Goal: Information Seeking & Learning: Learn about a topic

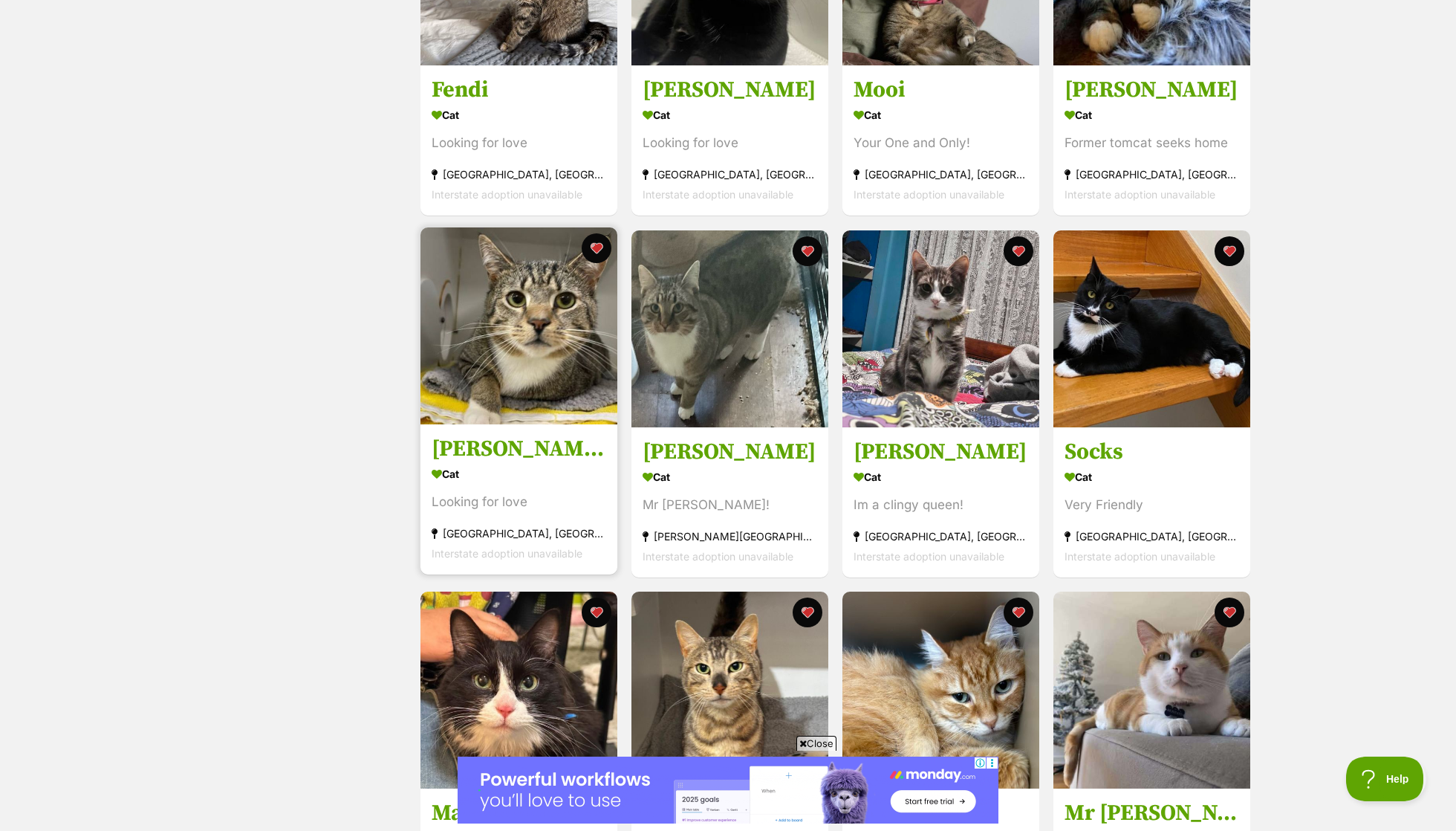
scroll to position [437, 0]
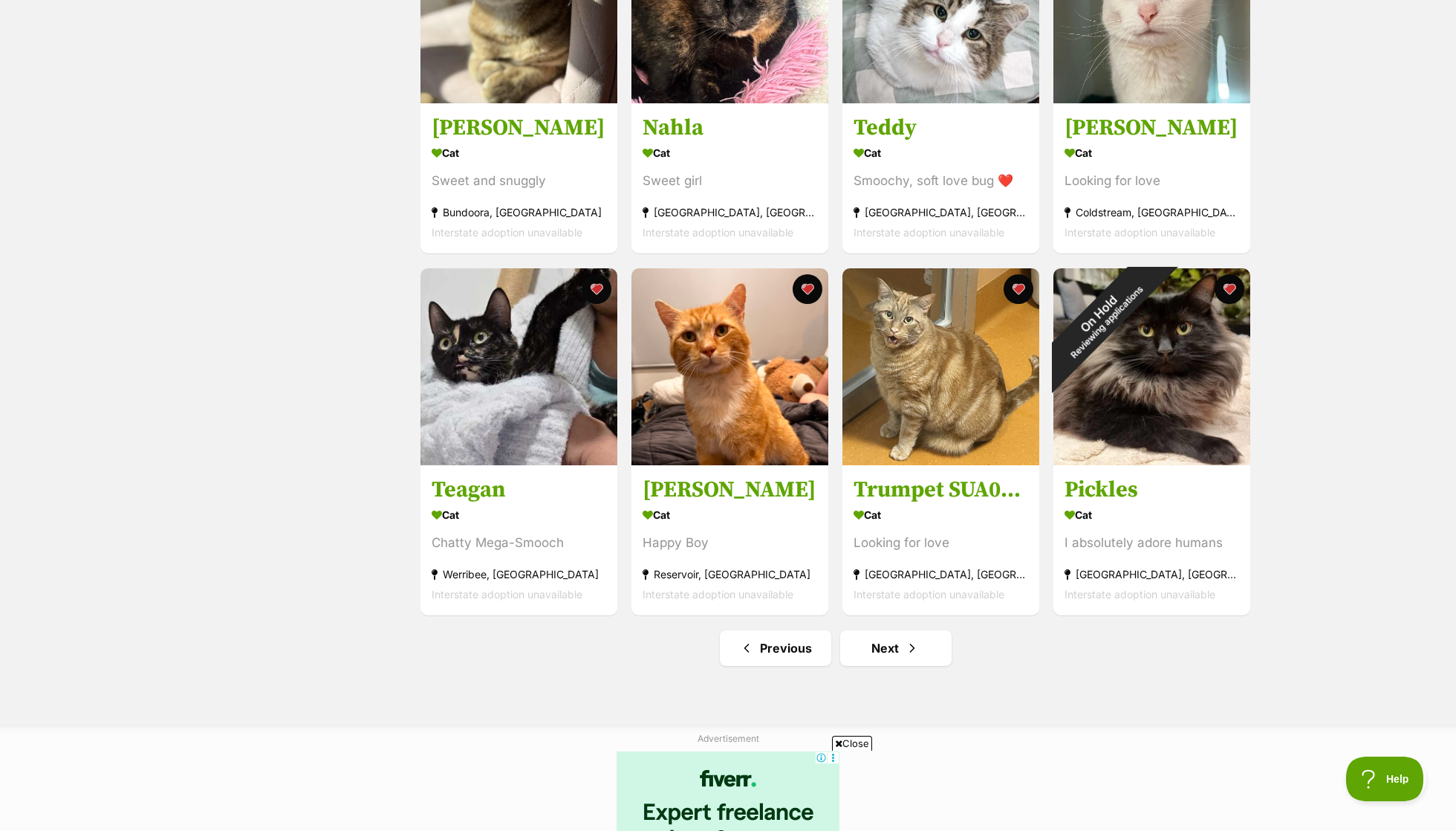
scroll to position [1491, 0]
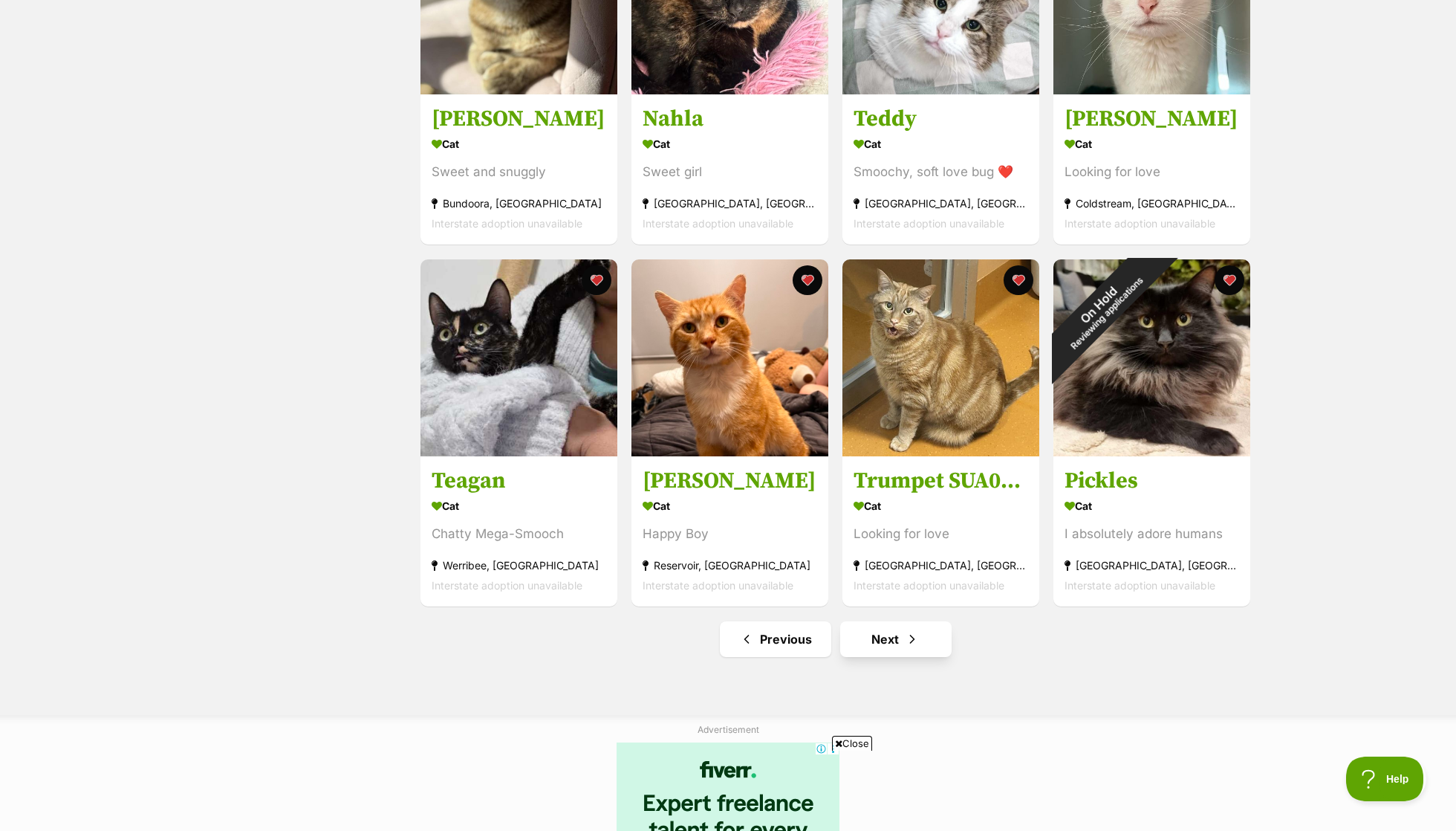
click at [925, 649] on link "Next" at bounding box center [896, 639] width 111 height 35
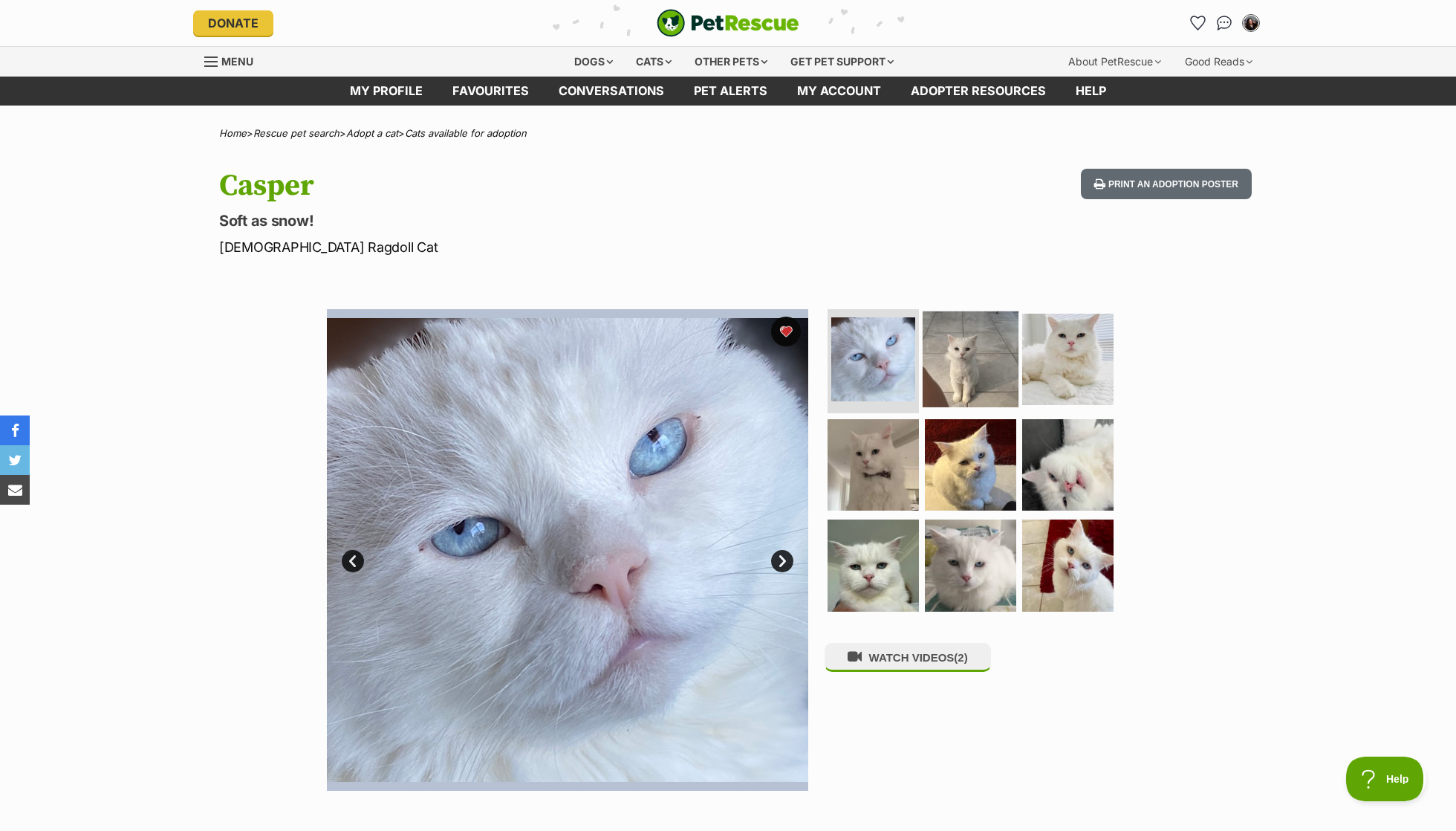
click at [984, 336] on img at bounding box center [971, 359] width 96 height 96
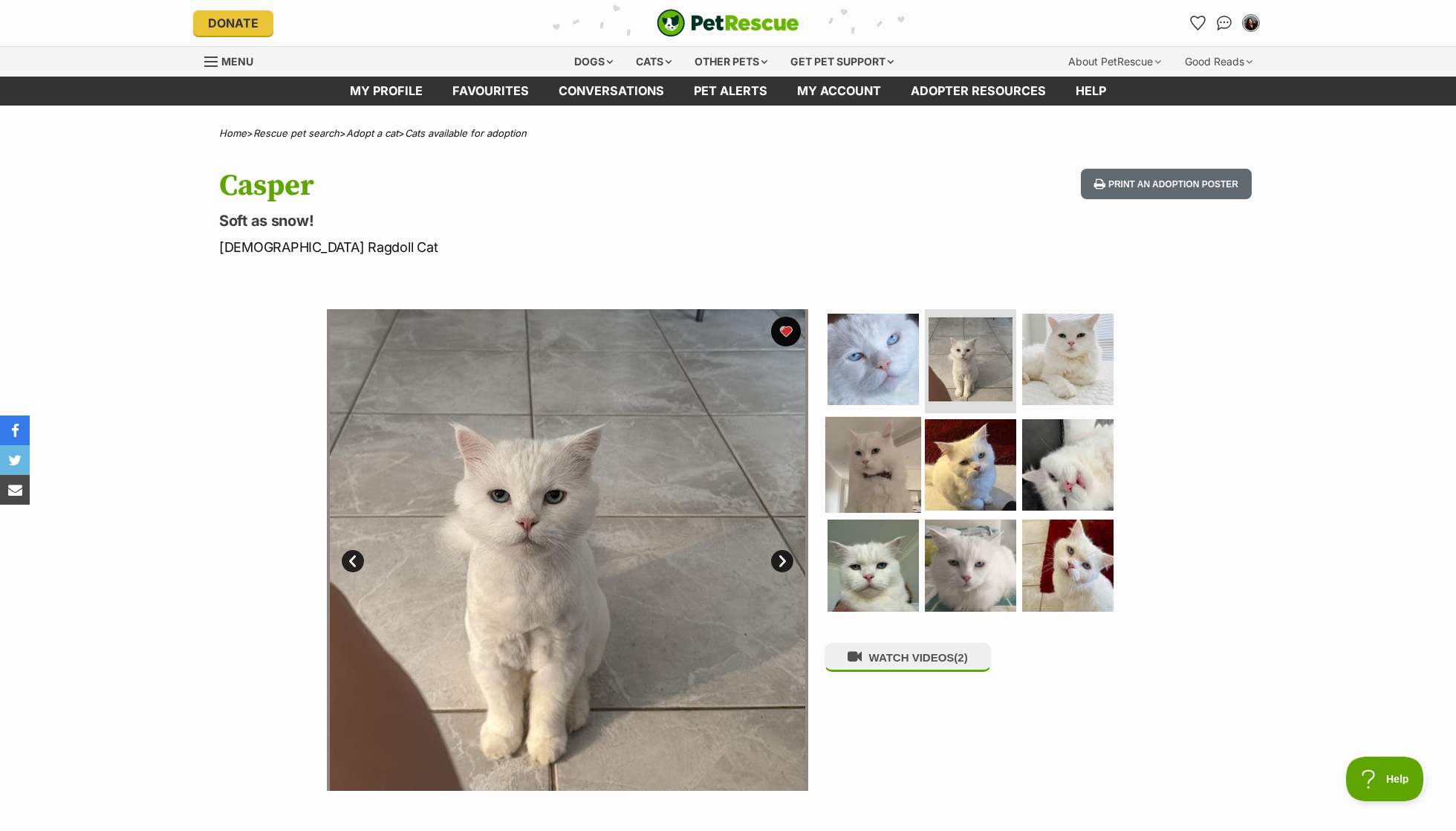
click at [898, 461] on img at bounding box center [873, 464] width 96 height 96
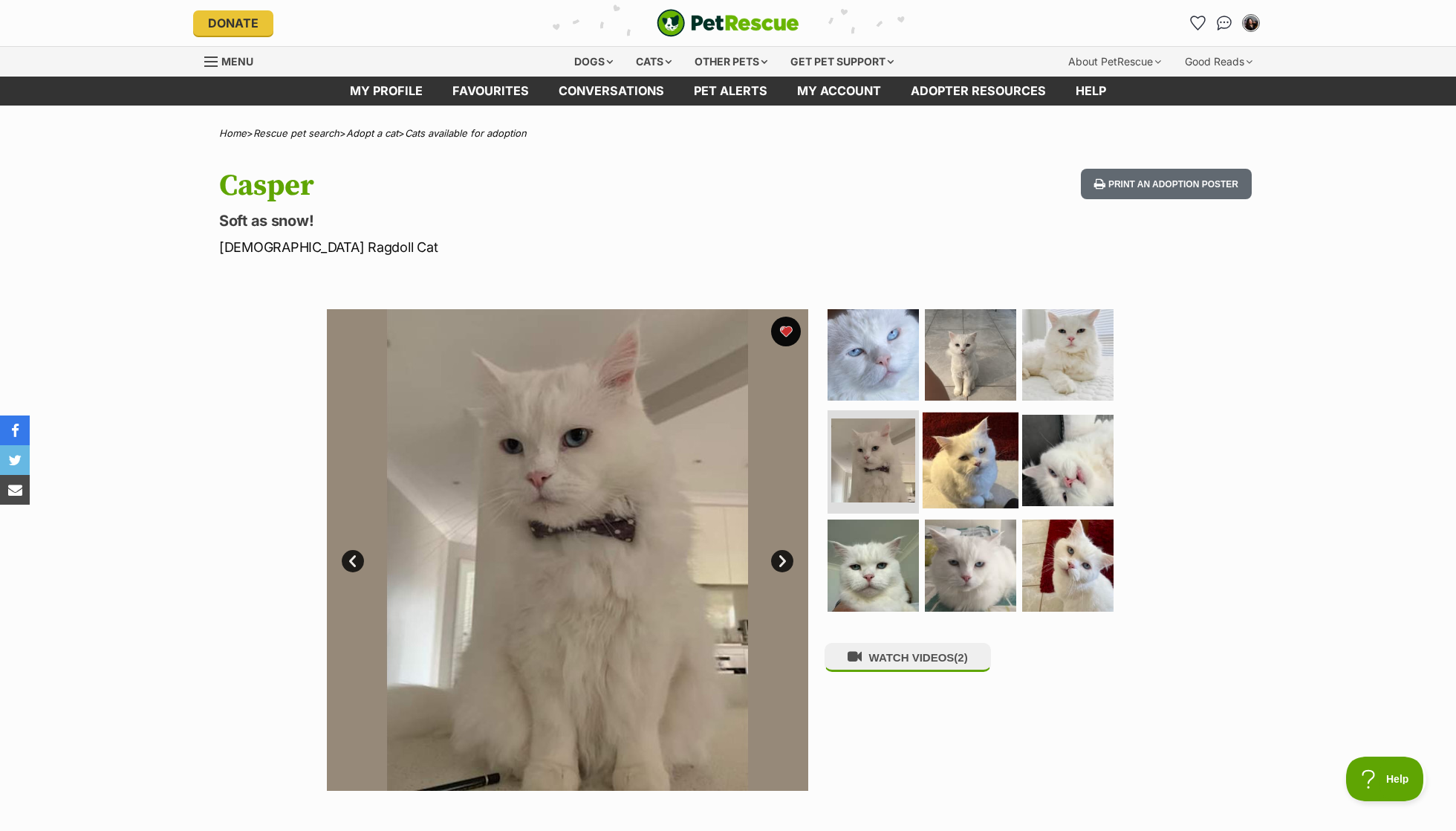
click at [975, 476] on img at bounding box center [971, 460] width 96 height 96
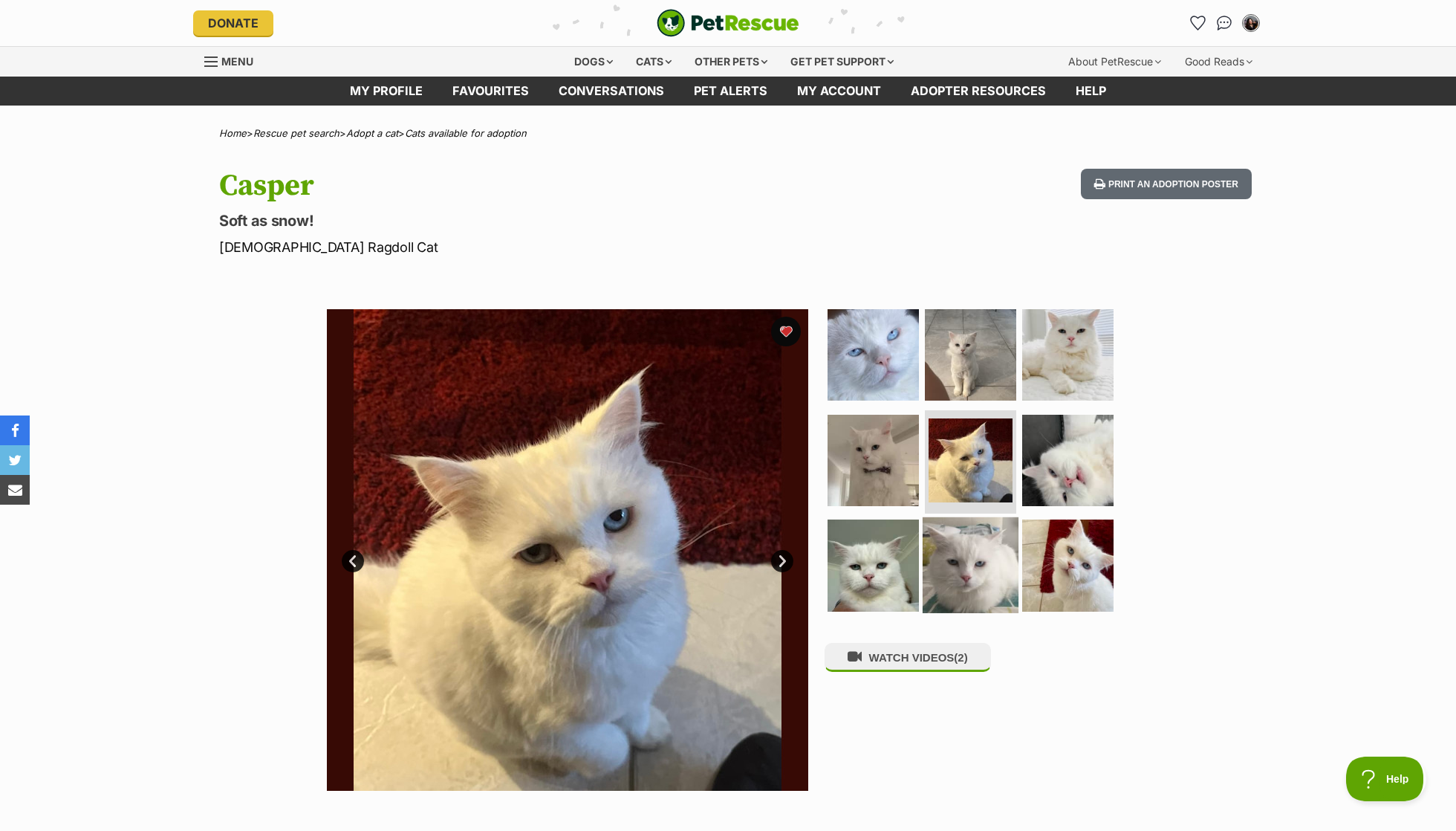
click at [1001, 532] on img at bounding box center [971, 565] width 96 height 96
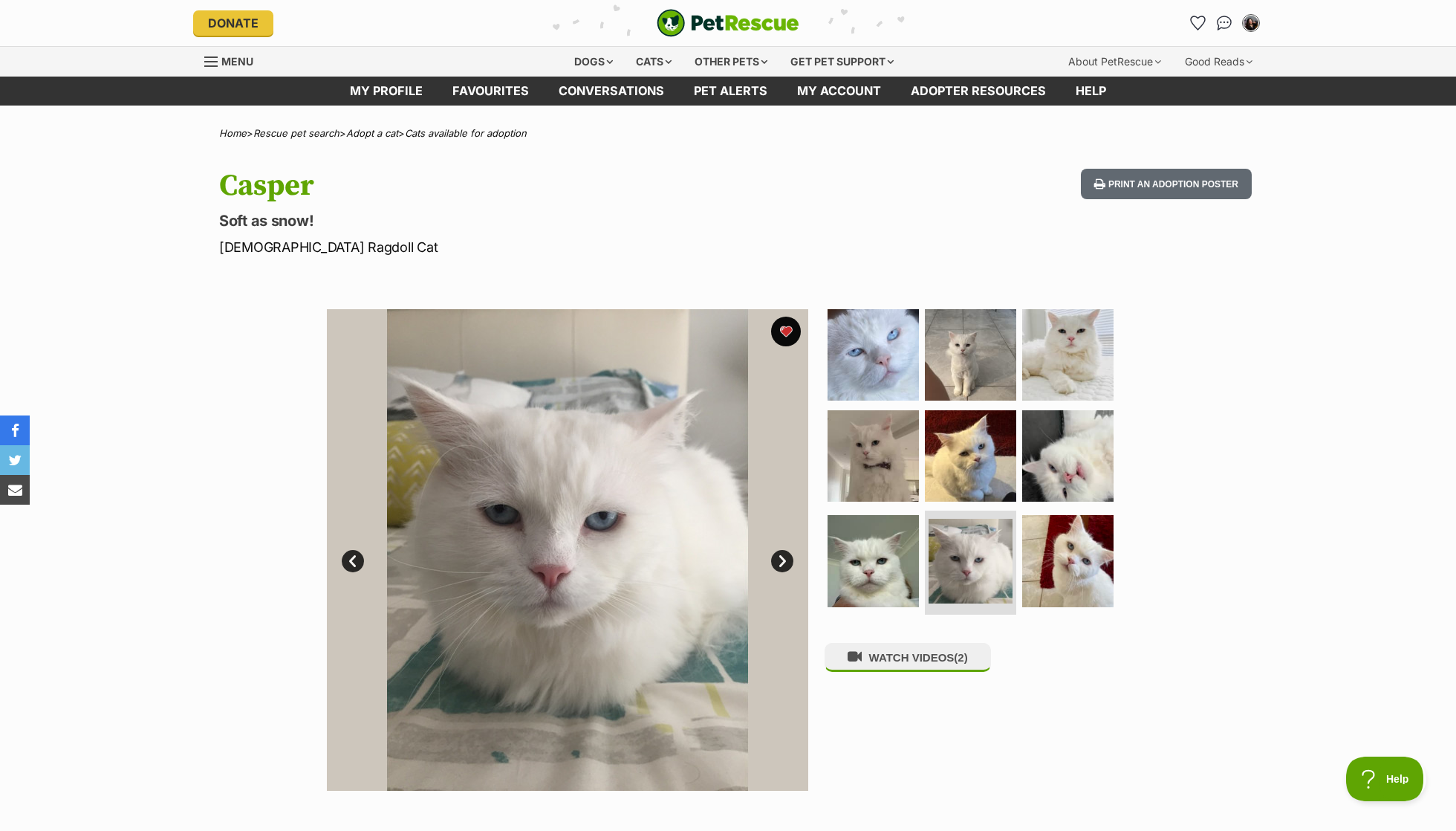
click at [1111, 381] on ul at bounding box center [977, 464] width 304 height 311
click at [1089, 361] on img at bounding box center [1068, 355] width 96 height 96
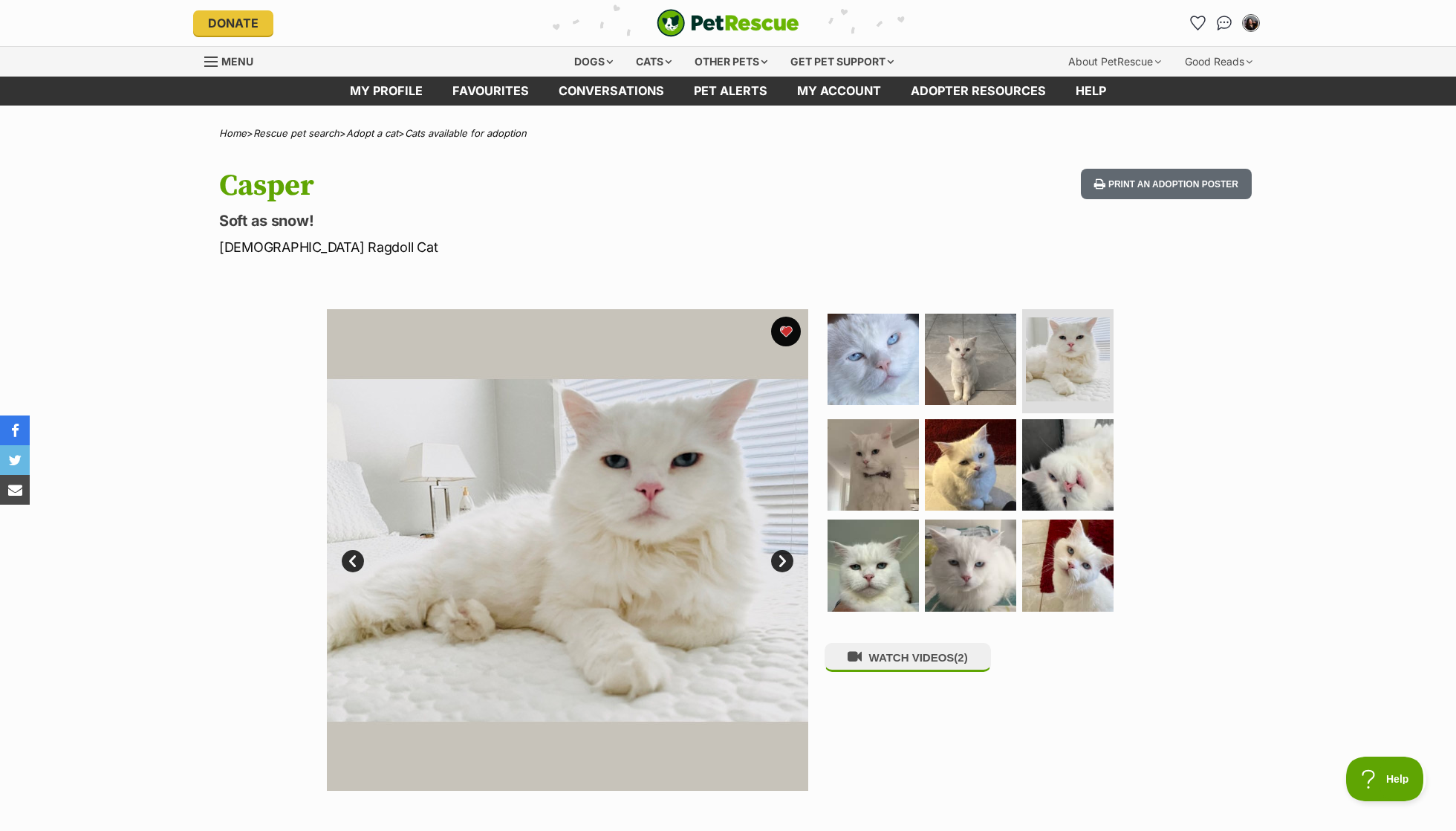
click at [1109, 514] on ul at bounding box center [977, 464] width 304 height 311
click at [1094, 533] on img at bounding box center [1068, 565] width 96 height 96
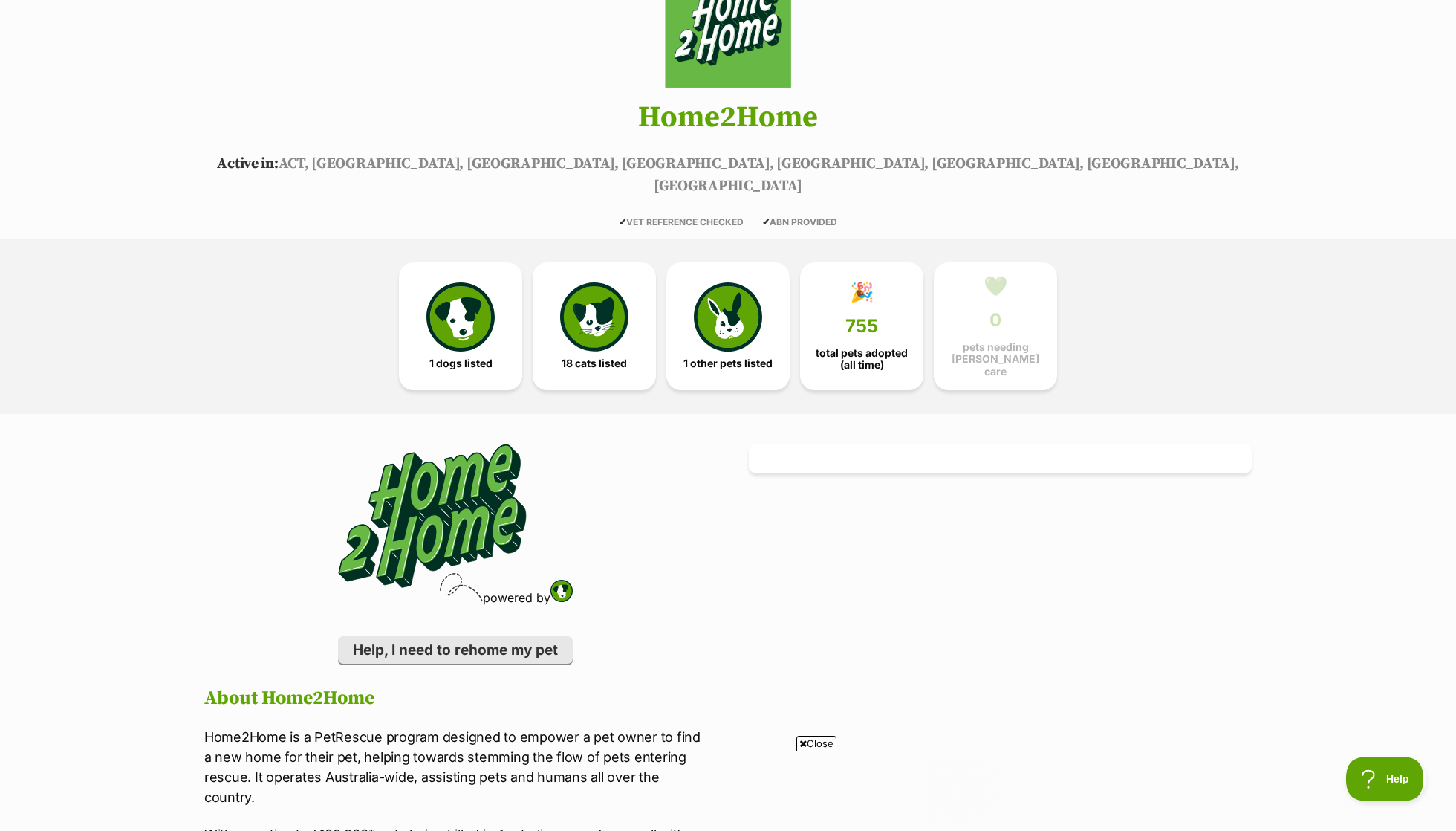
scroll to position [176, 0]
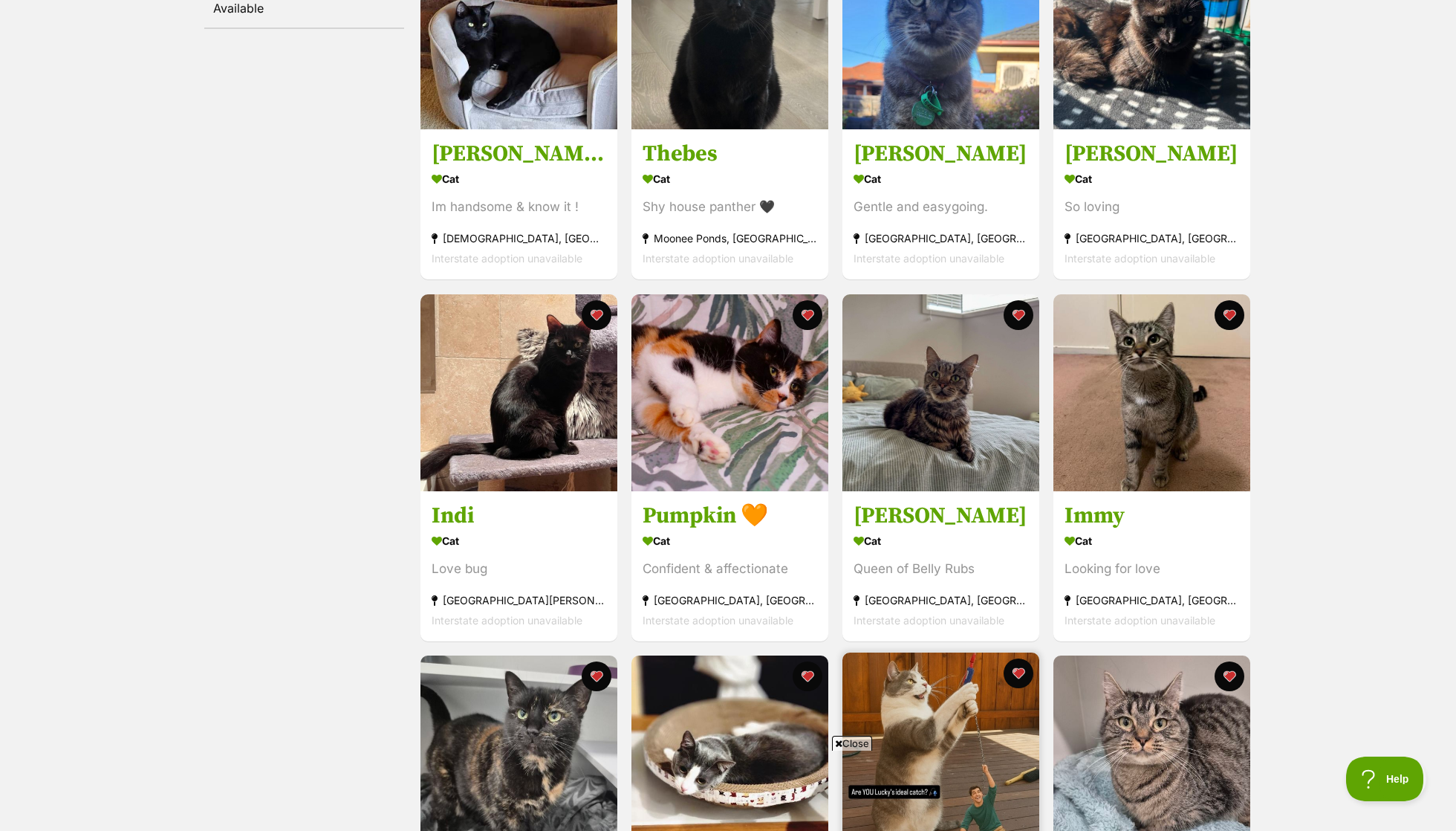
scroll to position [377, 0]
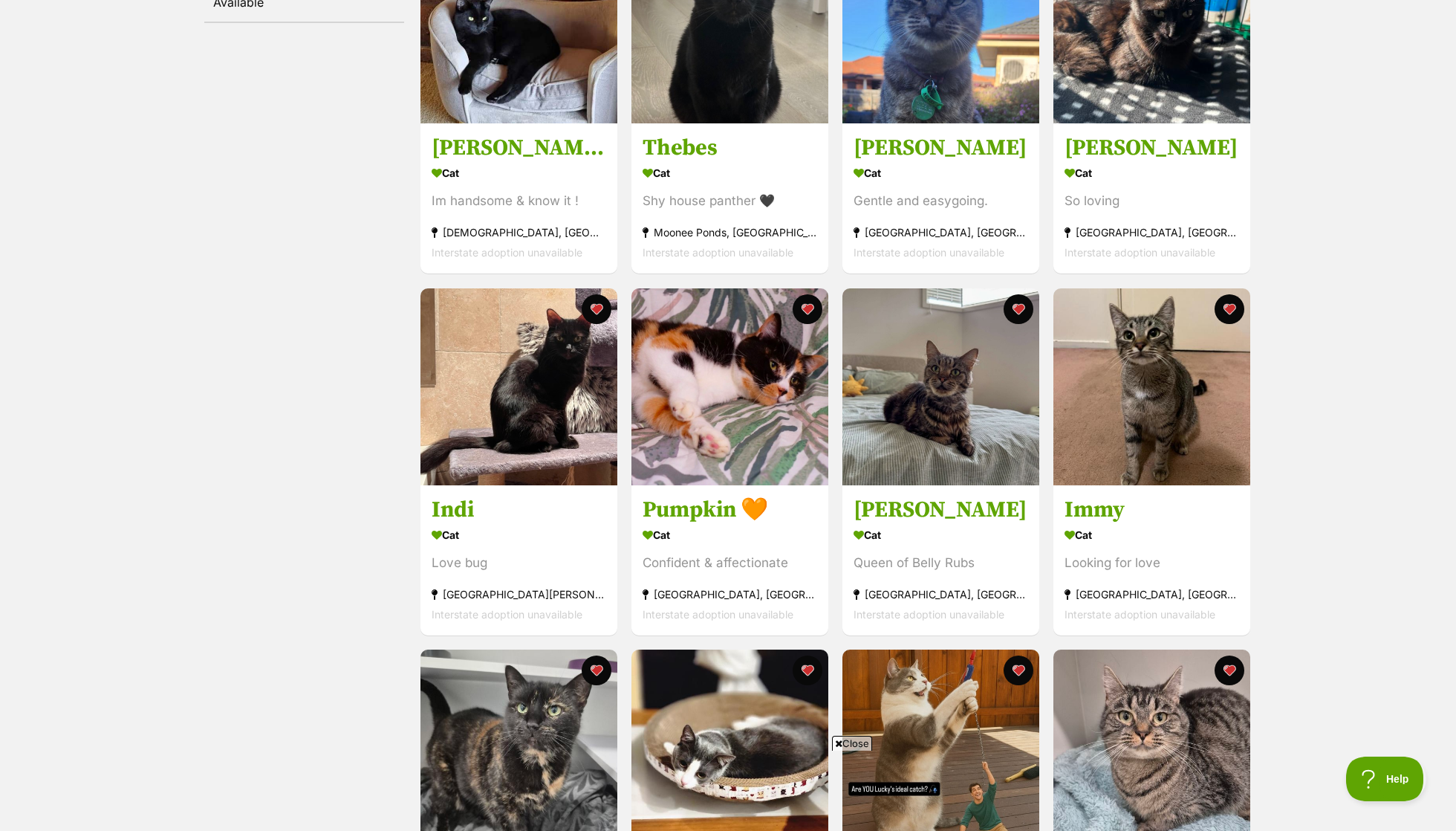
click at [854, 742] on span "Close" at bounding box center [852, 743] width 40 height 15
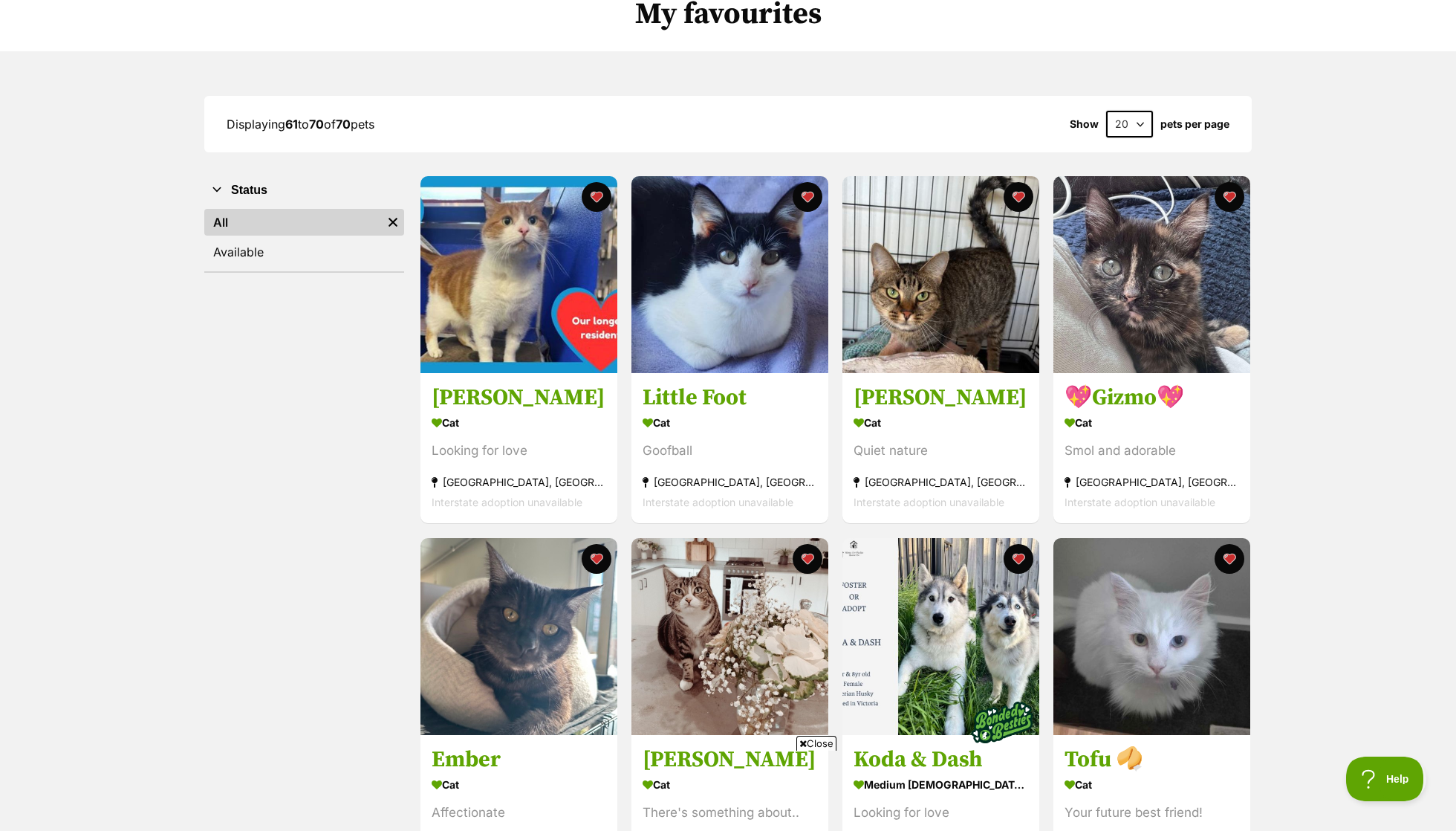
scroll to position [159, 0]
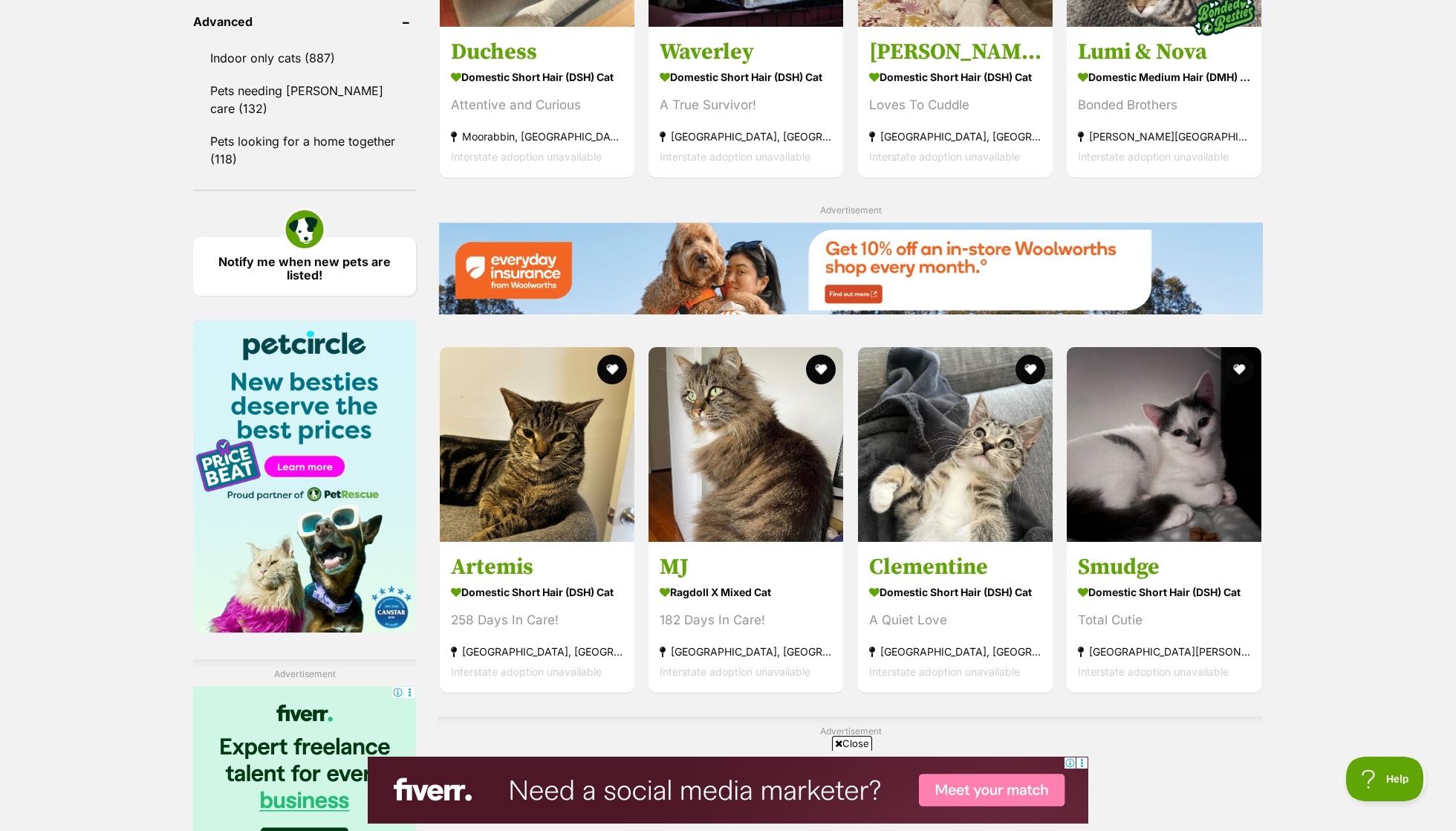
scroll to position [2088, 0]
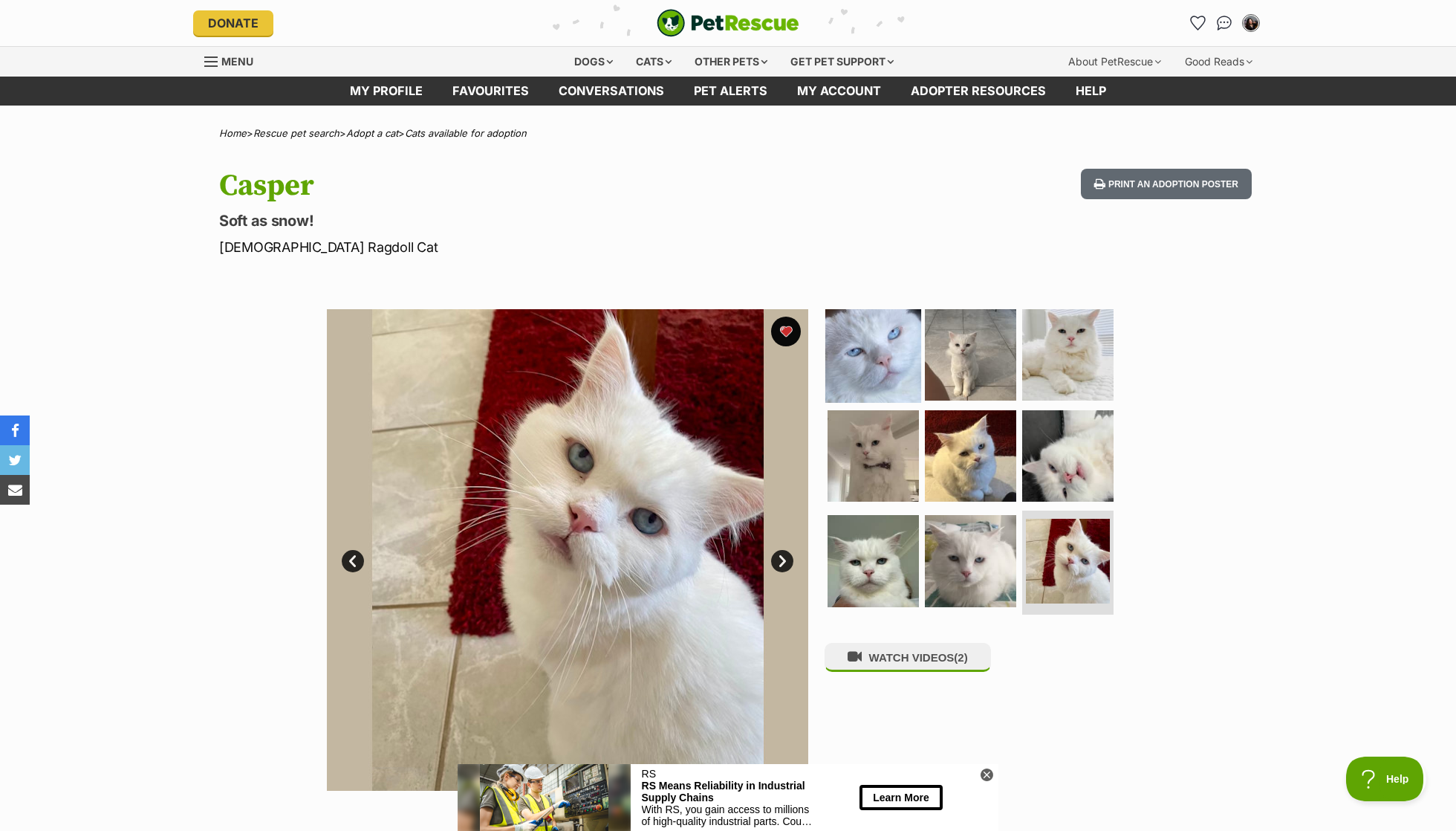
click at [871, 363] on img at bounding box center [873, 355] width 96 height 96
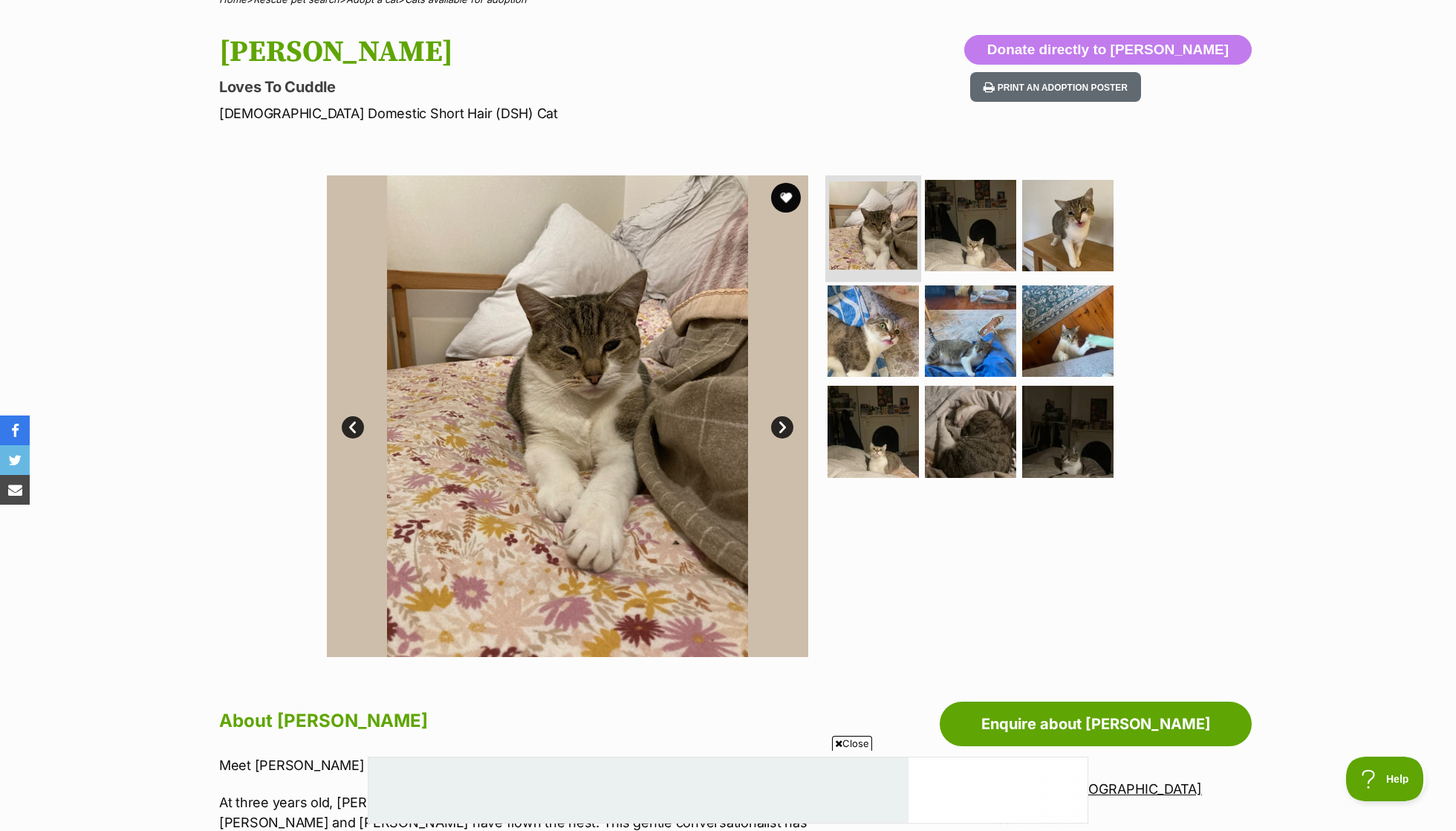
scroll to position [124, 0]
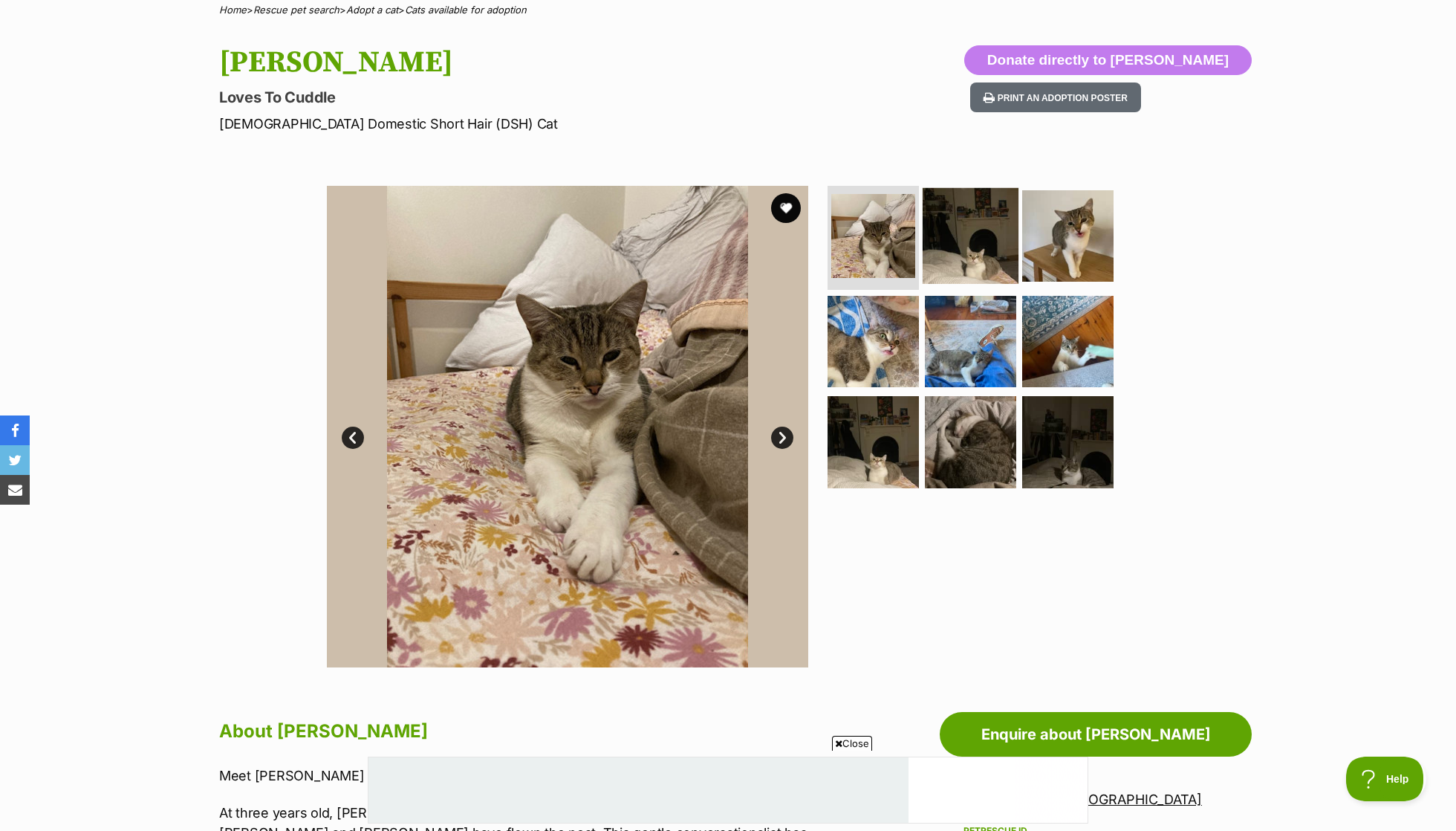
click at [952, 211] on img at bounding box center [971, 236] width 96 height 96
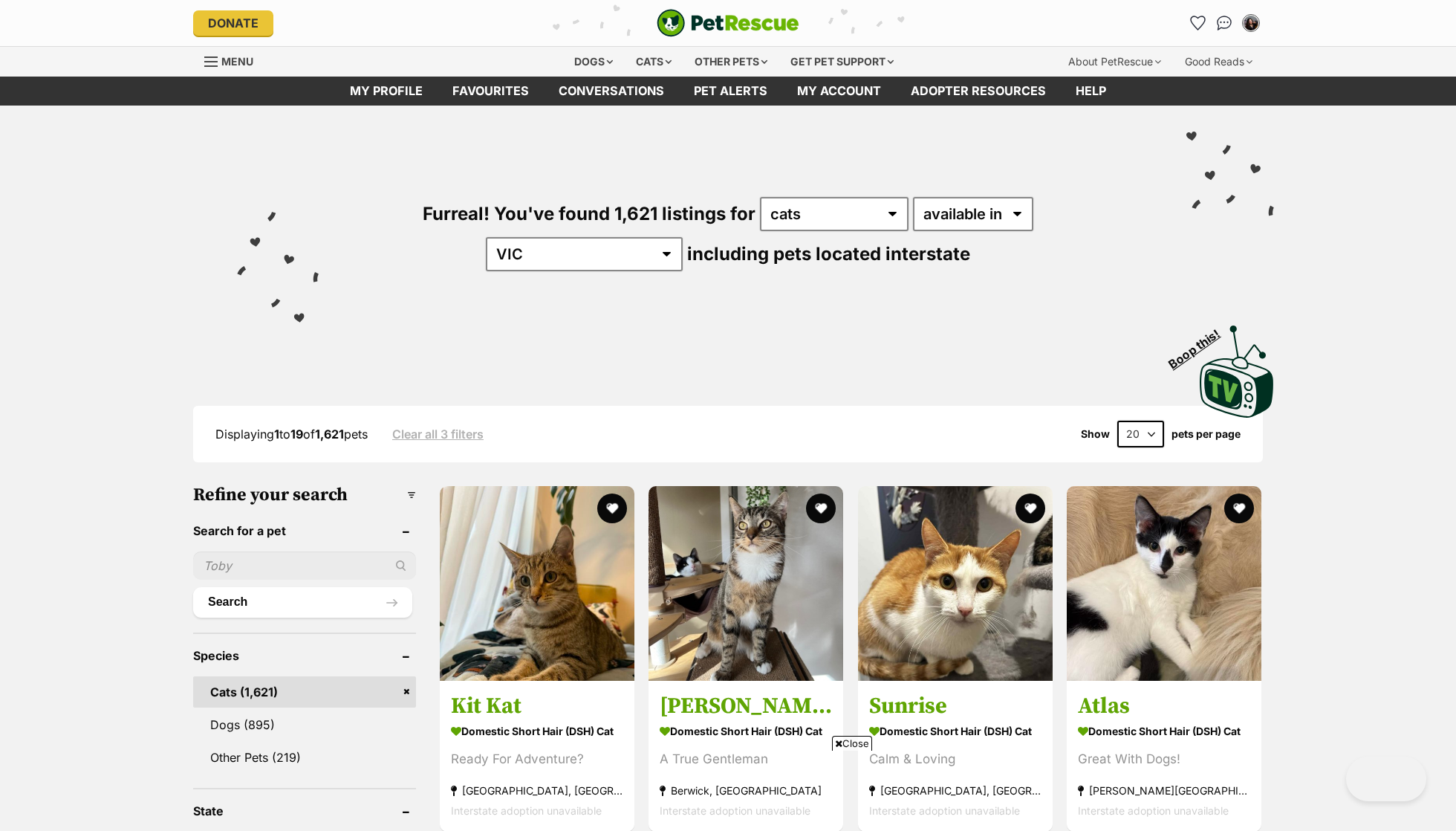
scroll to position [2289, 0]
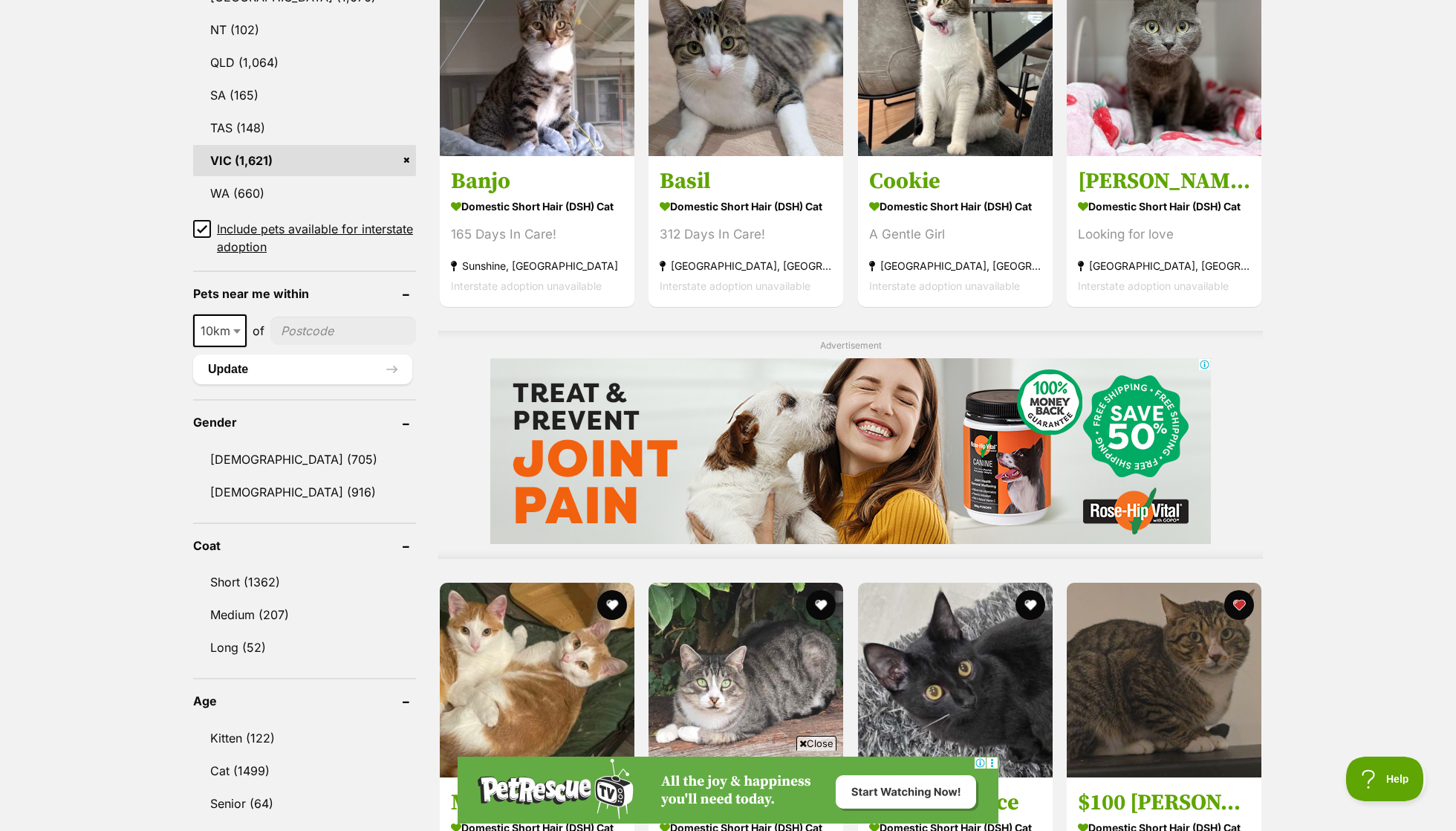
scroll to position [893, 0]
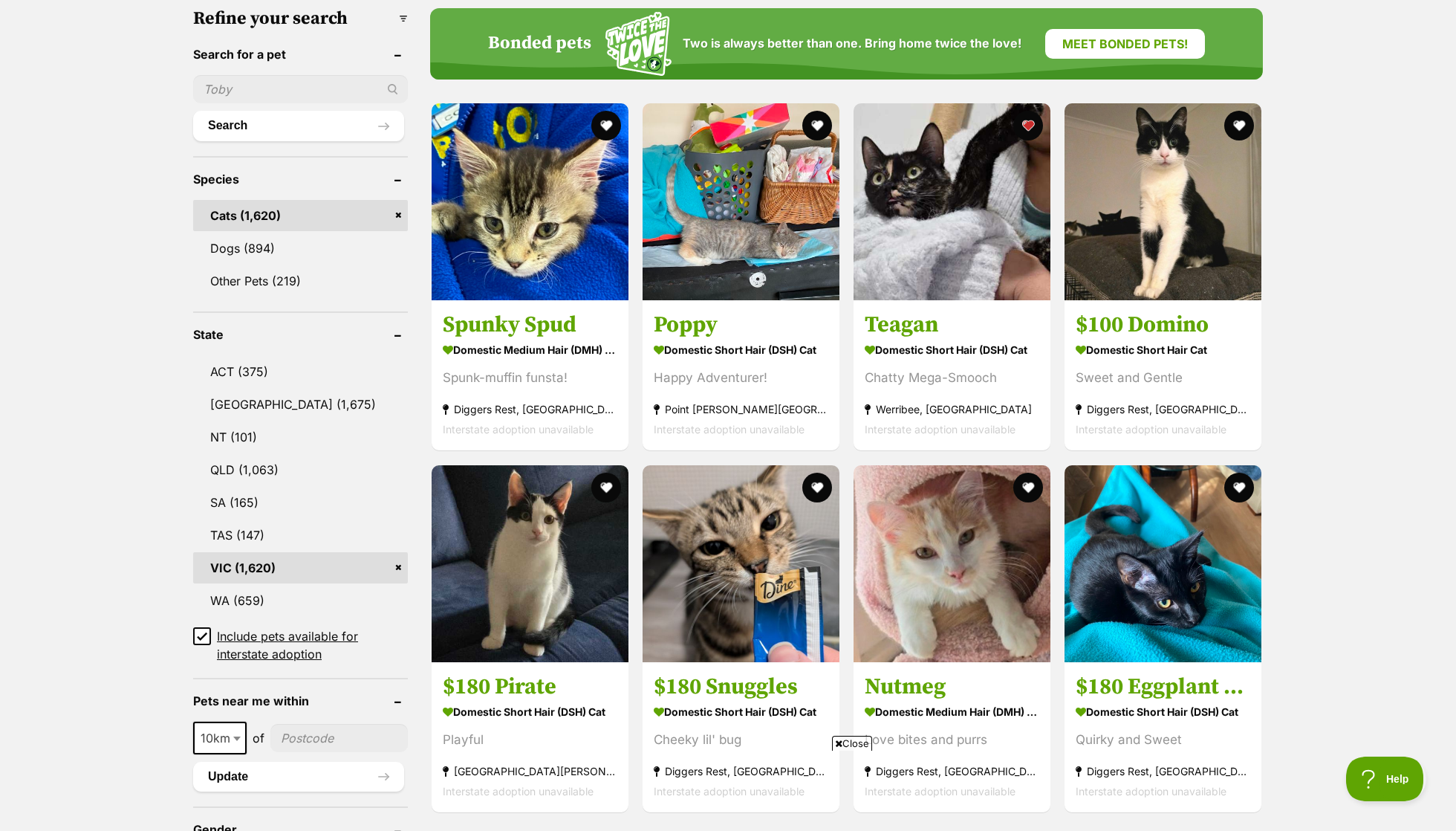
scroll to position [480, 0]
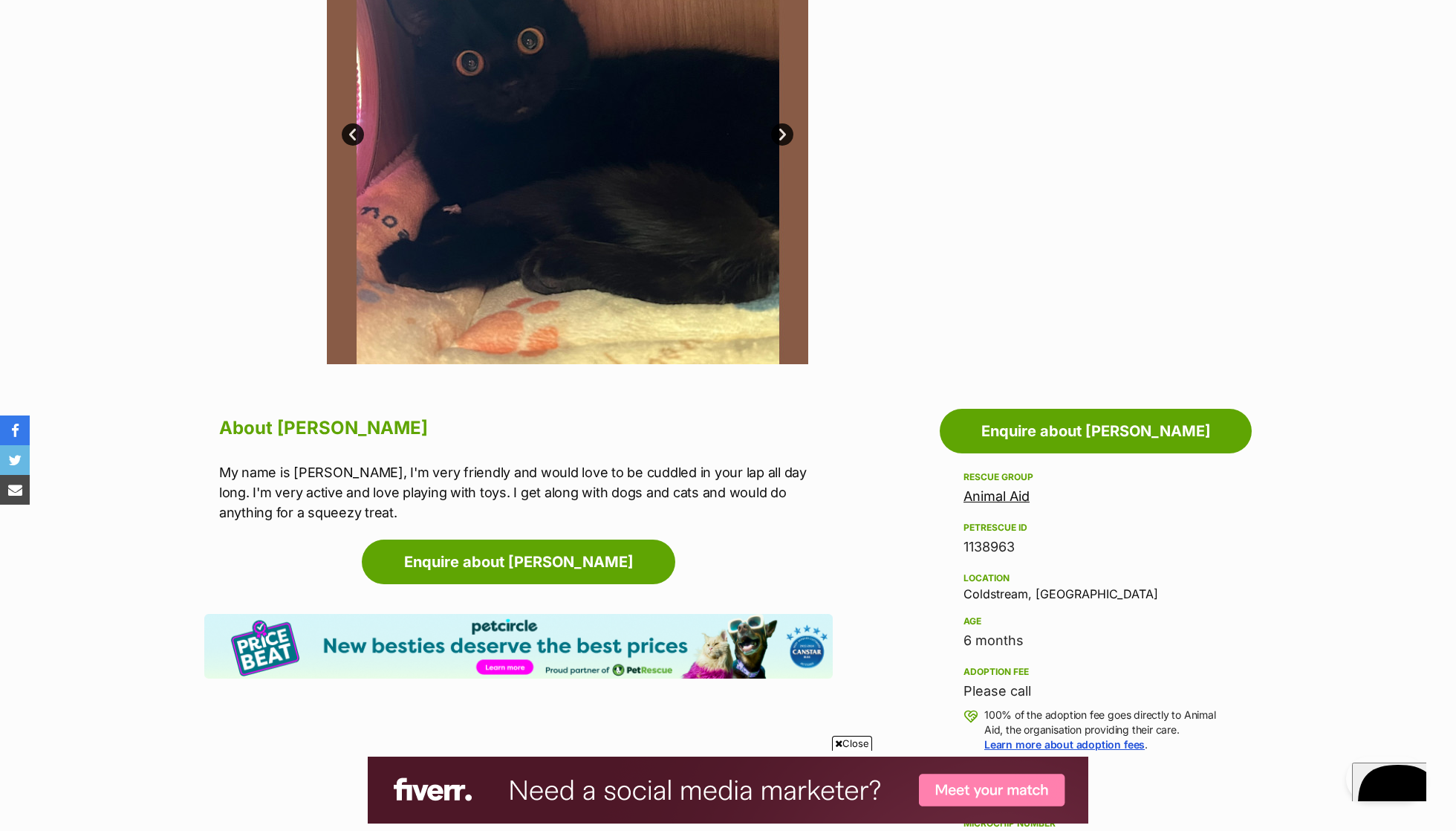
scroll to position [444, 0]
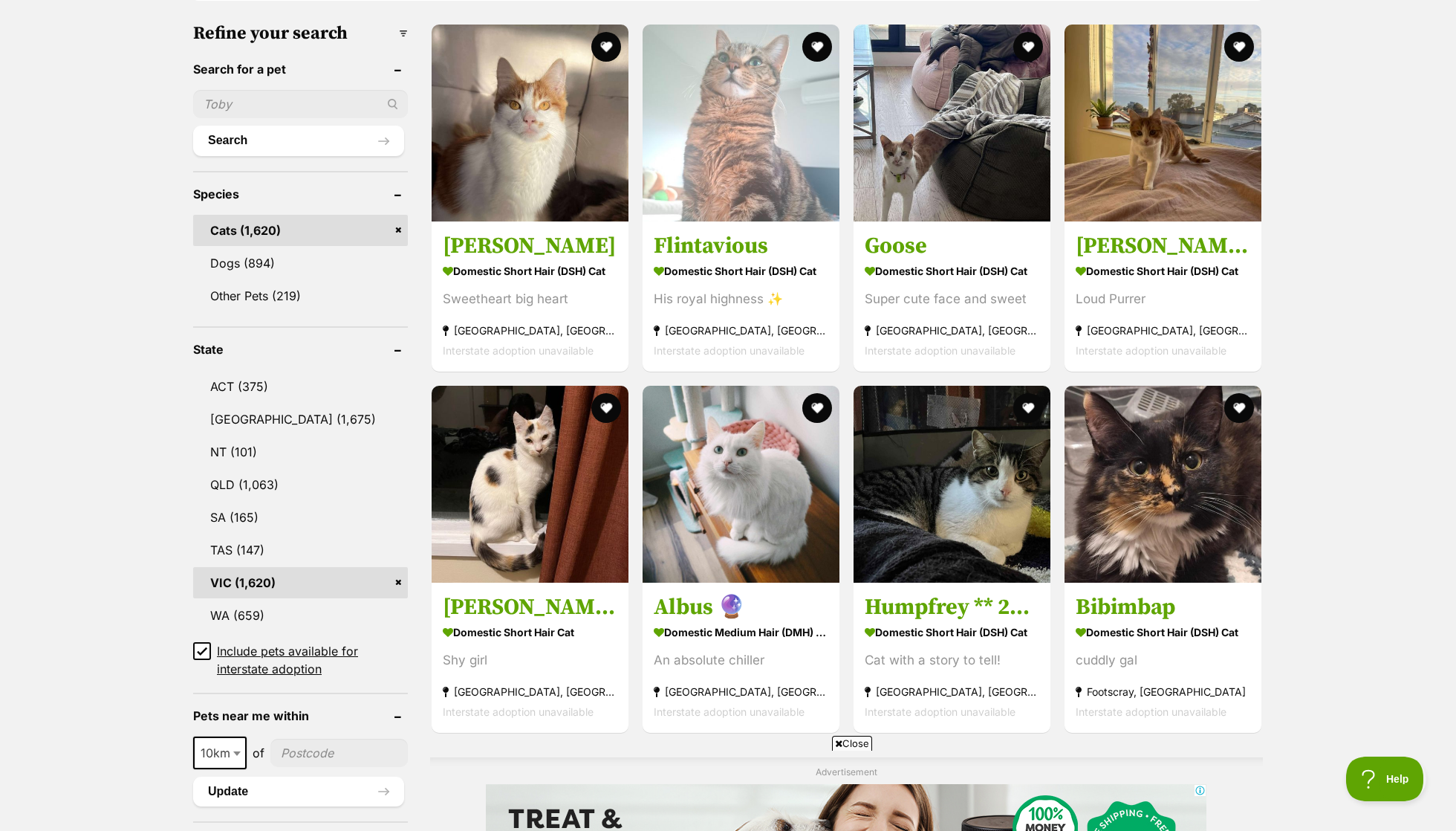
scroll to position [566, 0]
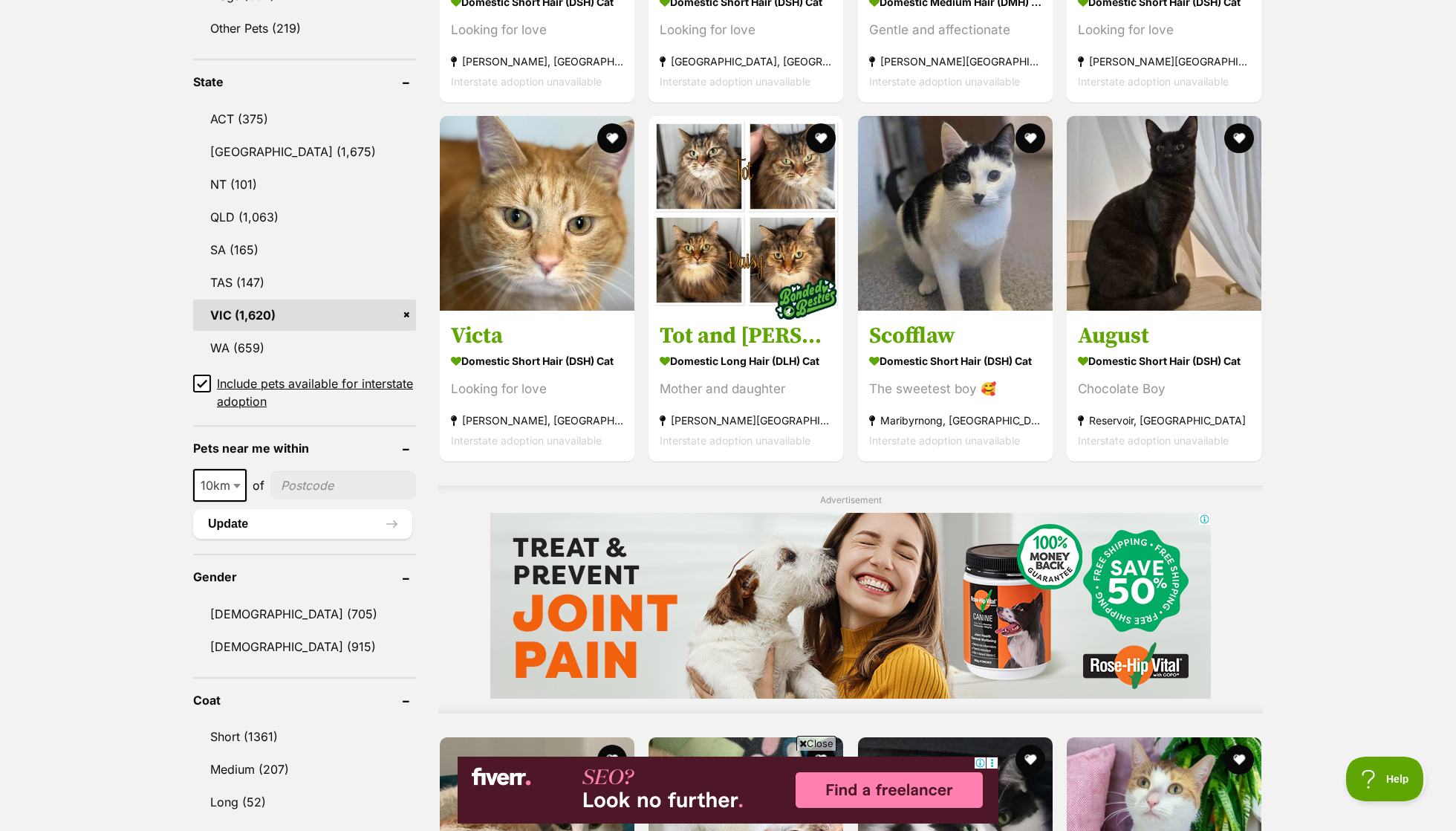
scroll to position [730, 0]
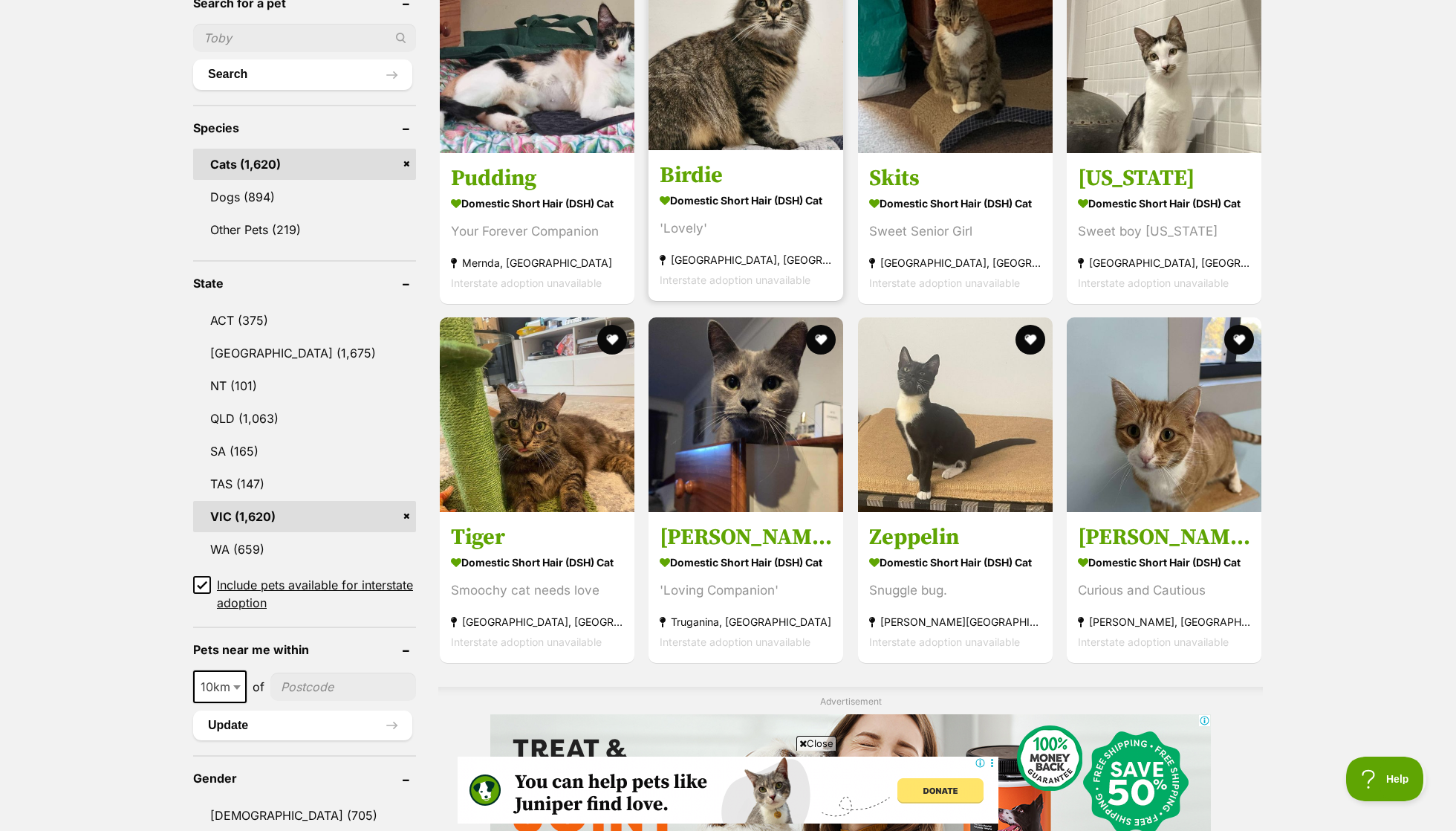
scroll to position [593, 0]
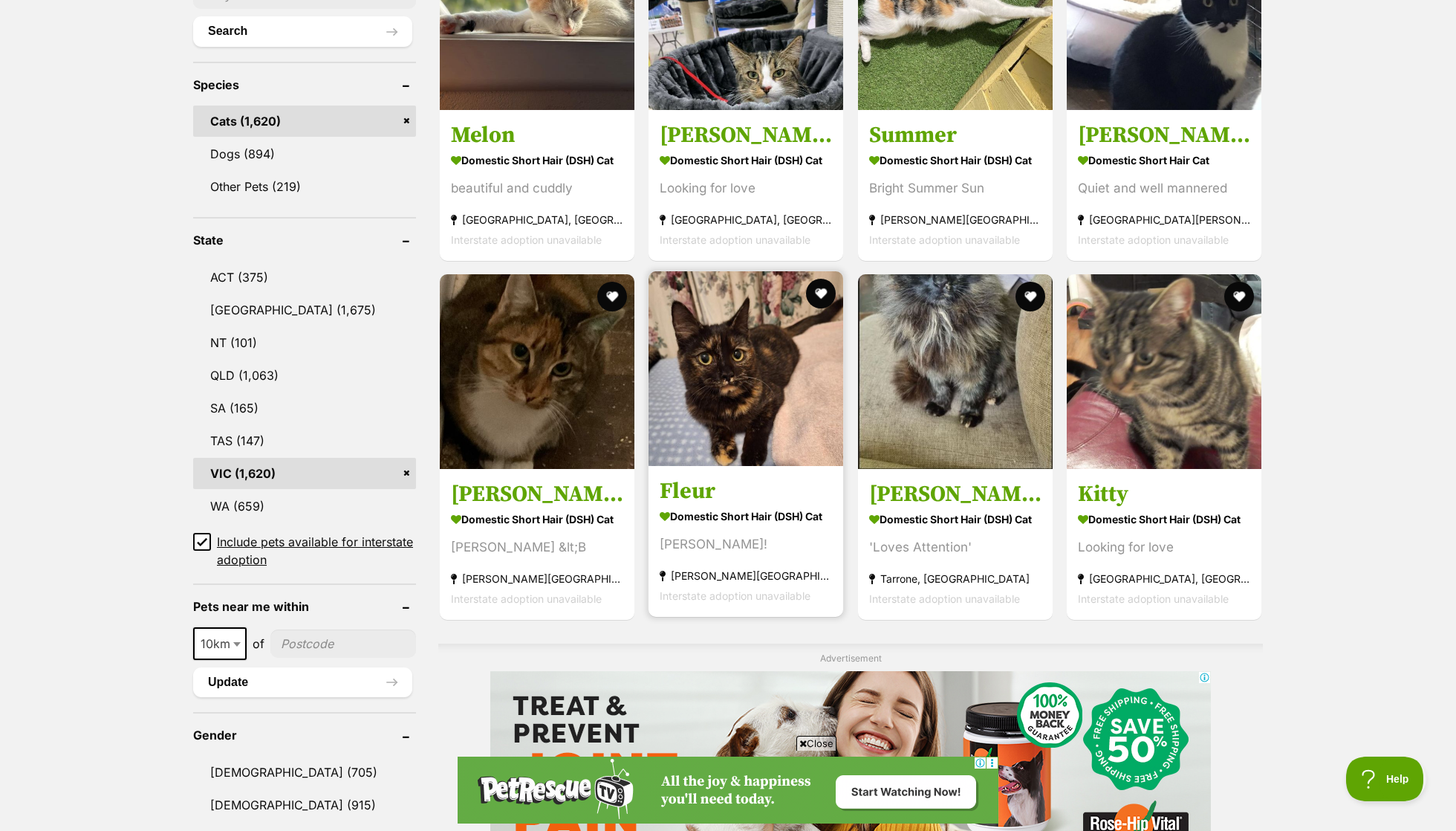
scroll to position [572, 0]
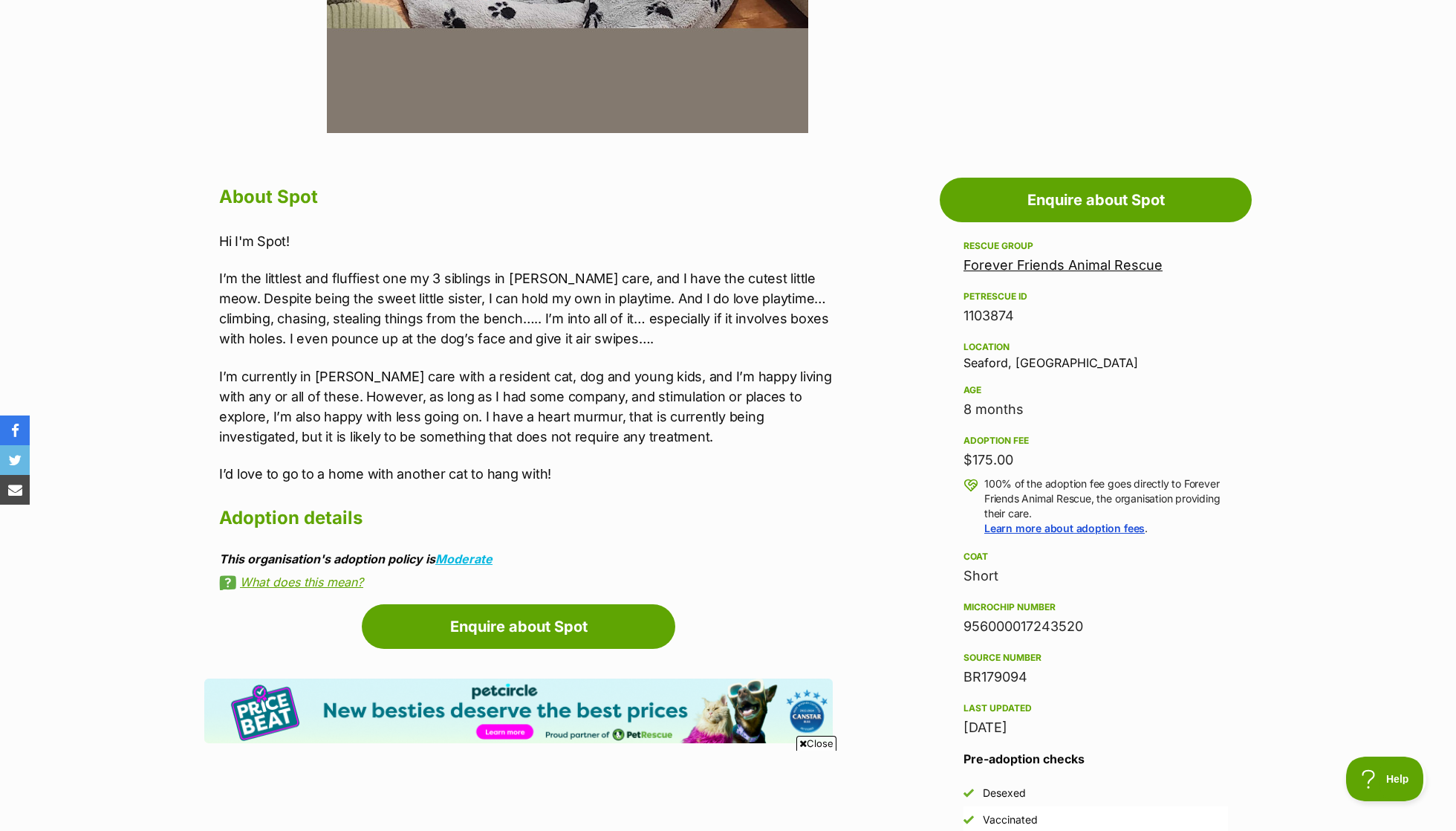
scroll to position [789, 0]
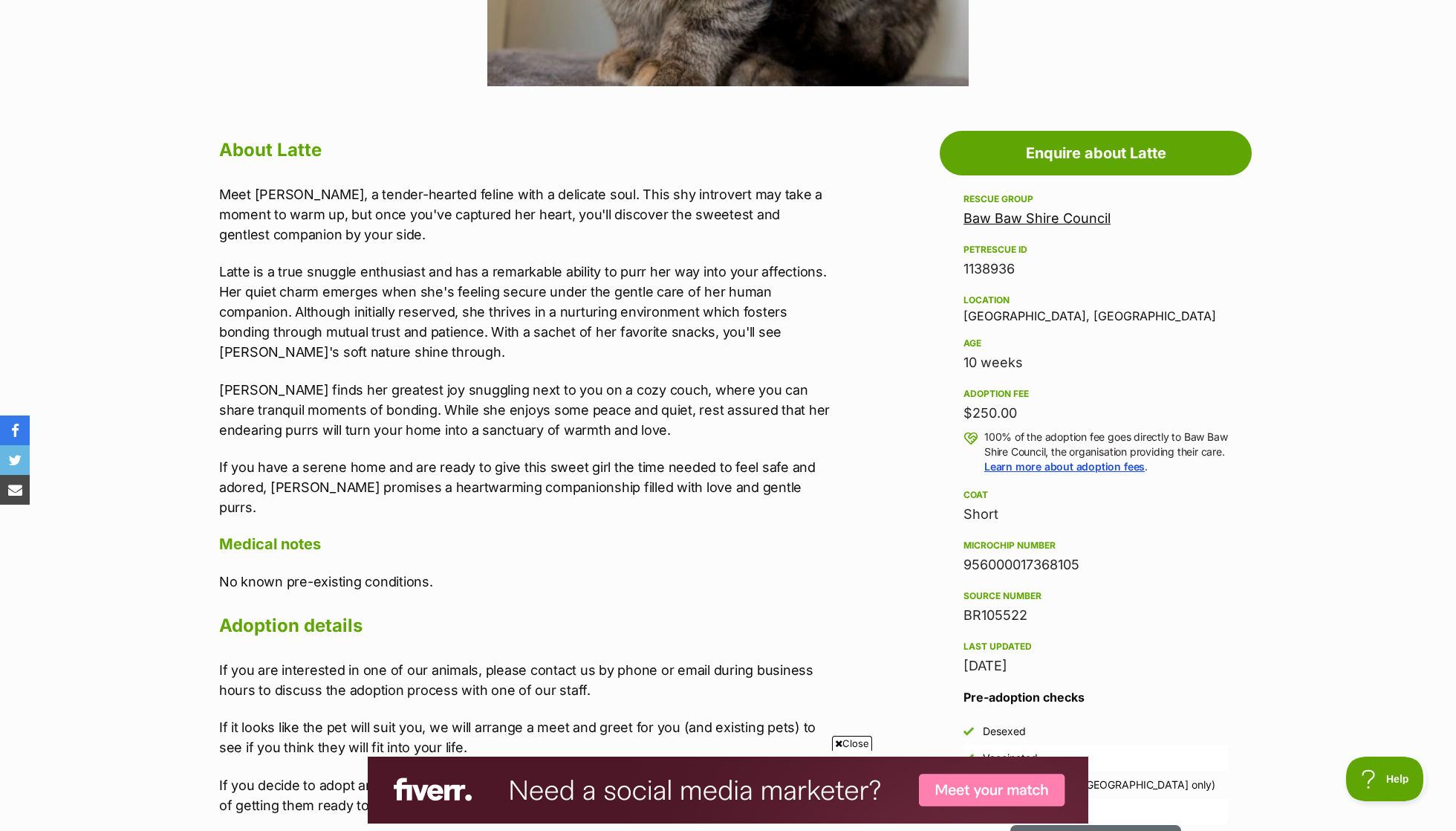
scroll to position [794, 0]
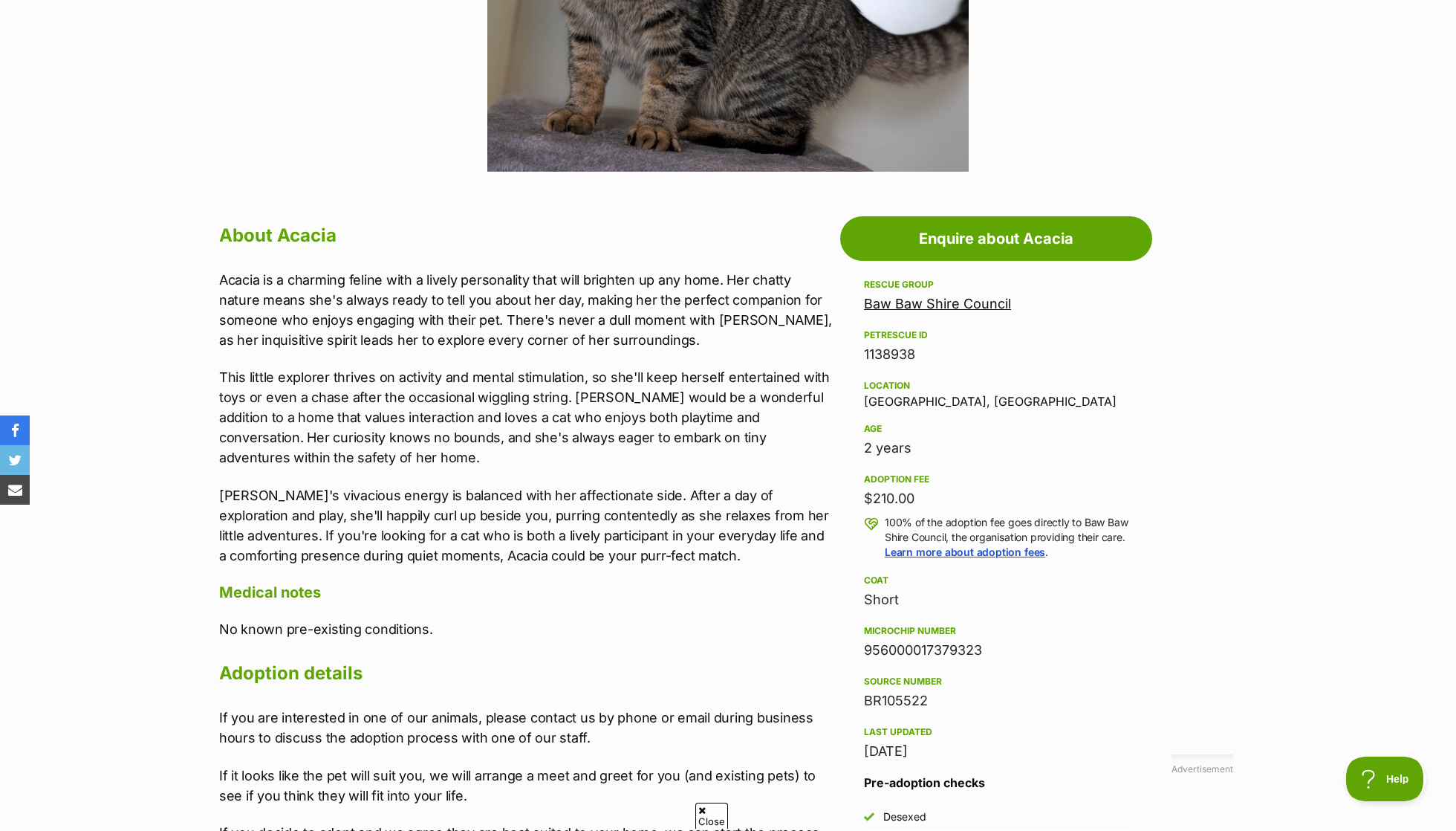
scroll to position [658, 0]
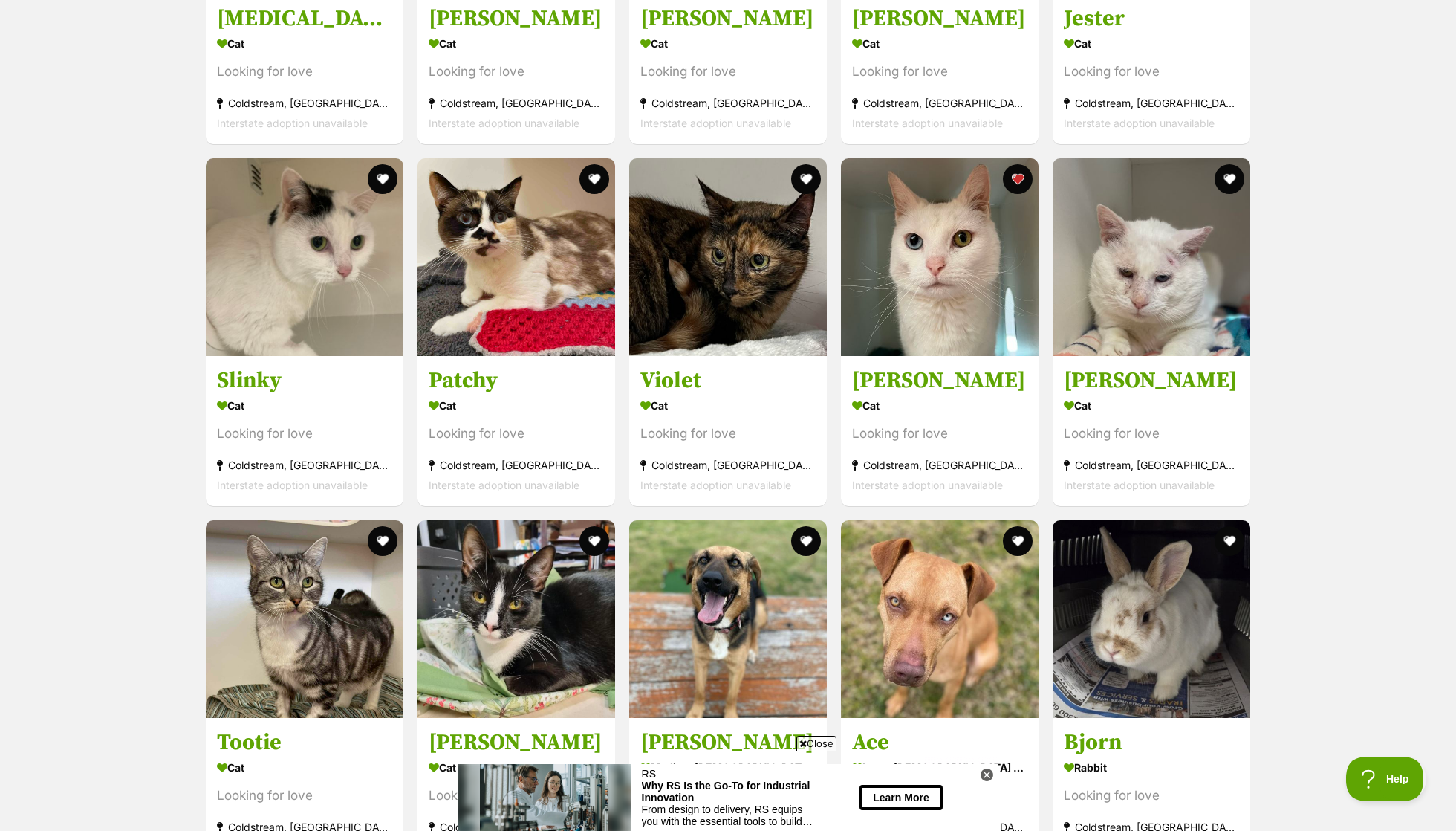
scroll to position [1761, 0]
